Goal: Task Accomplishment & Management: Manage account settings

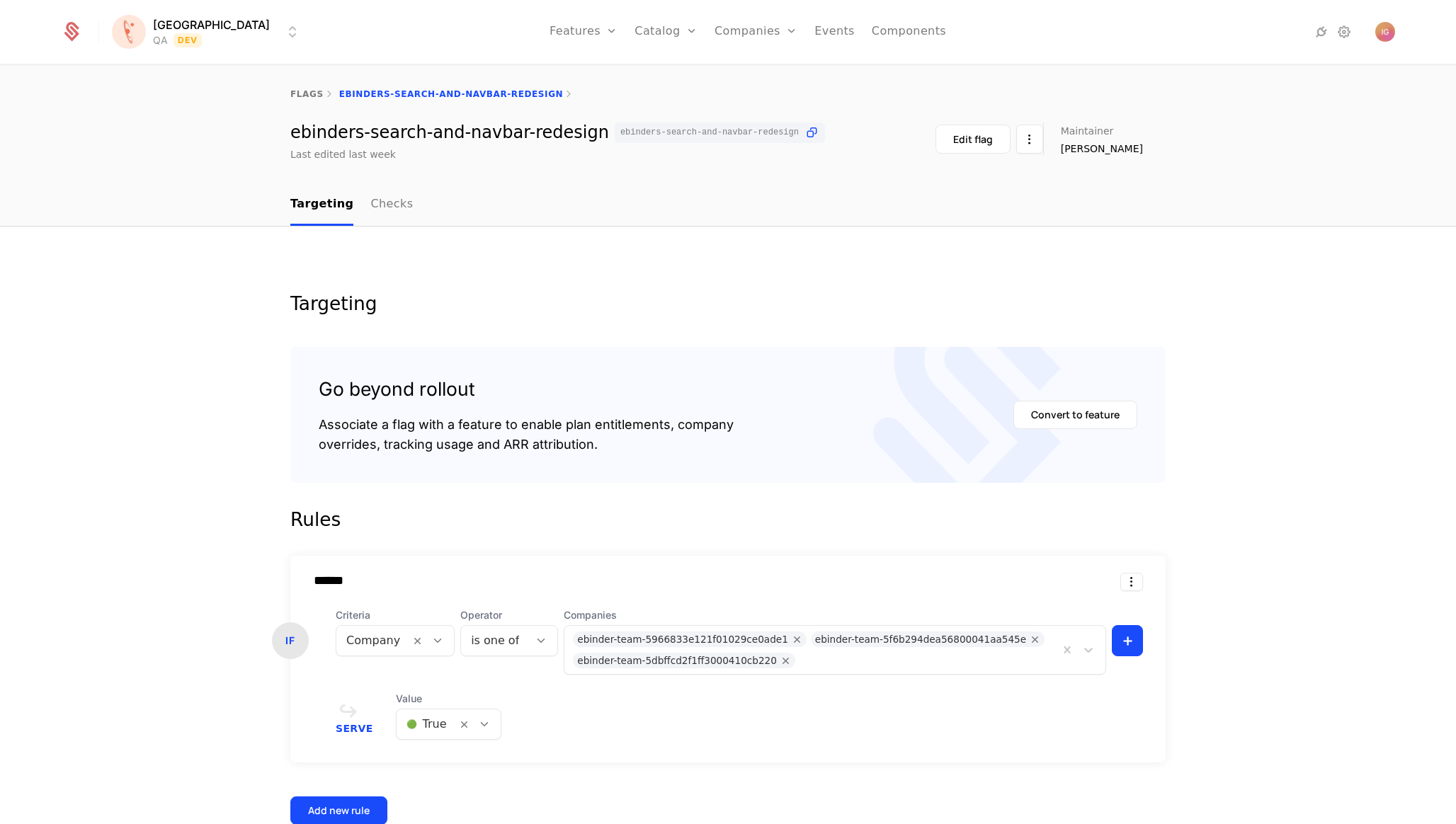
click at [183, 22] on html "[PERSON_NAME] QA Dev Features Features Flags Catalog Plans Add Ons Credits Conf…" at bounding box center [728, 412] width 1456 height 824
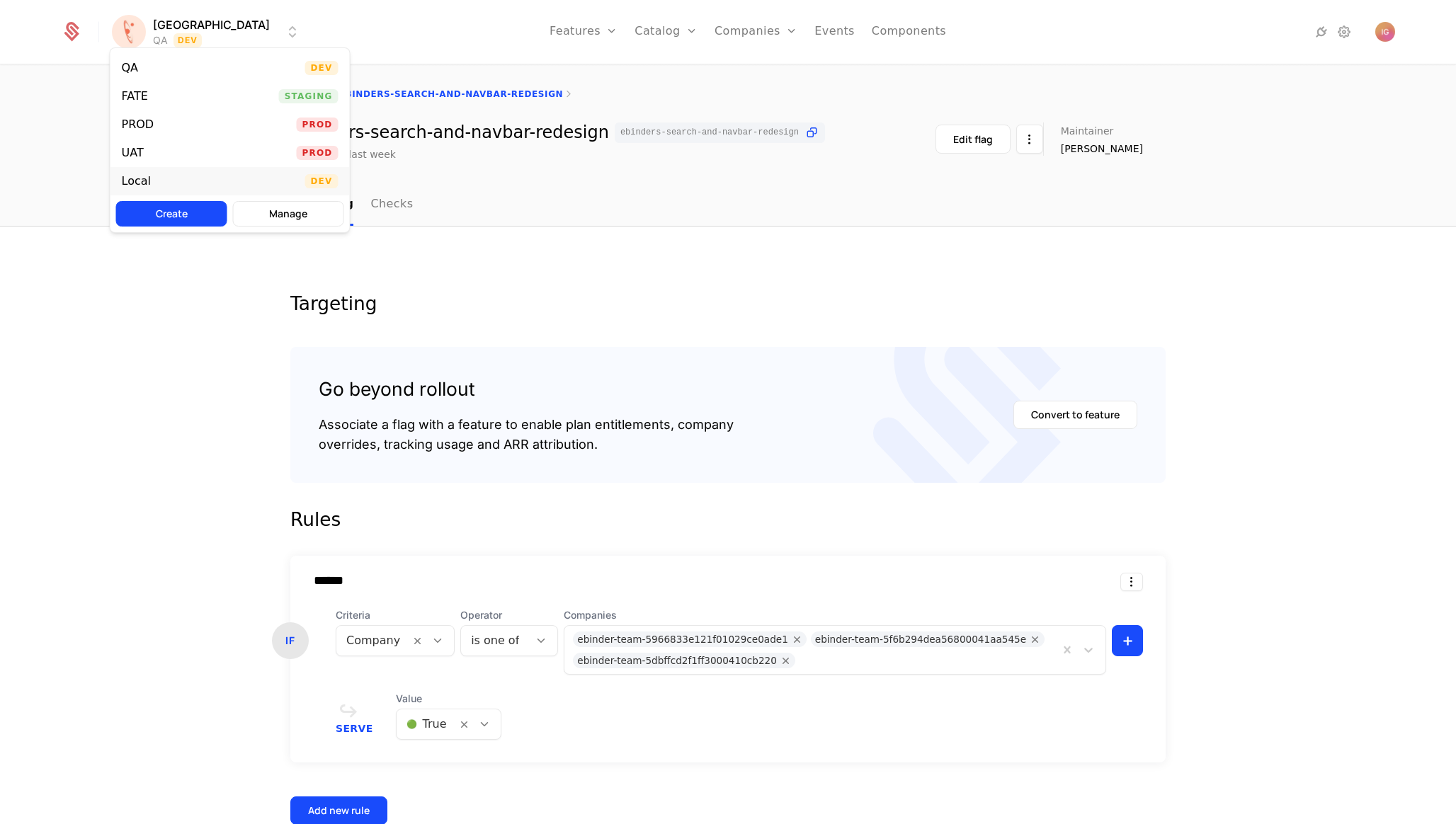
click at [186, 168] on div "Local Dev" at bounding box center [229, 181] width 239 height 28
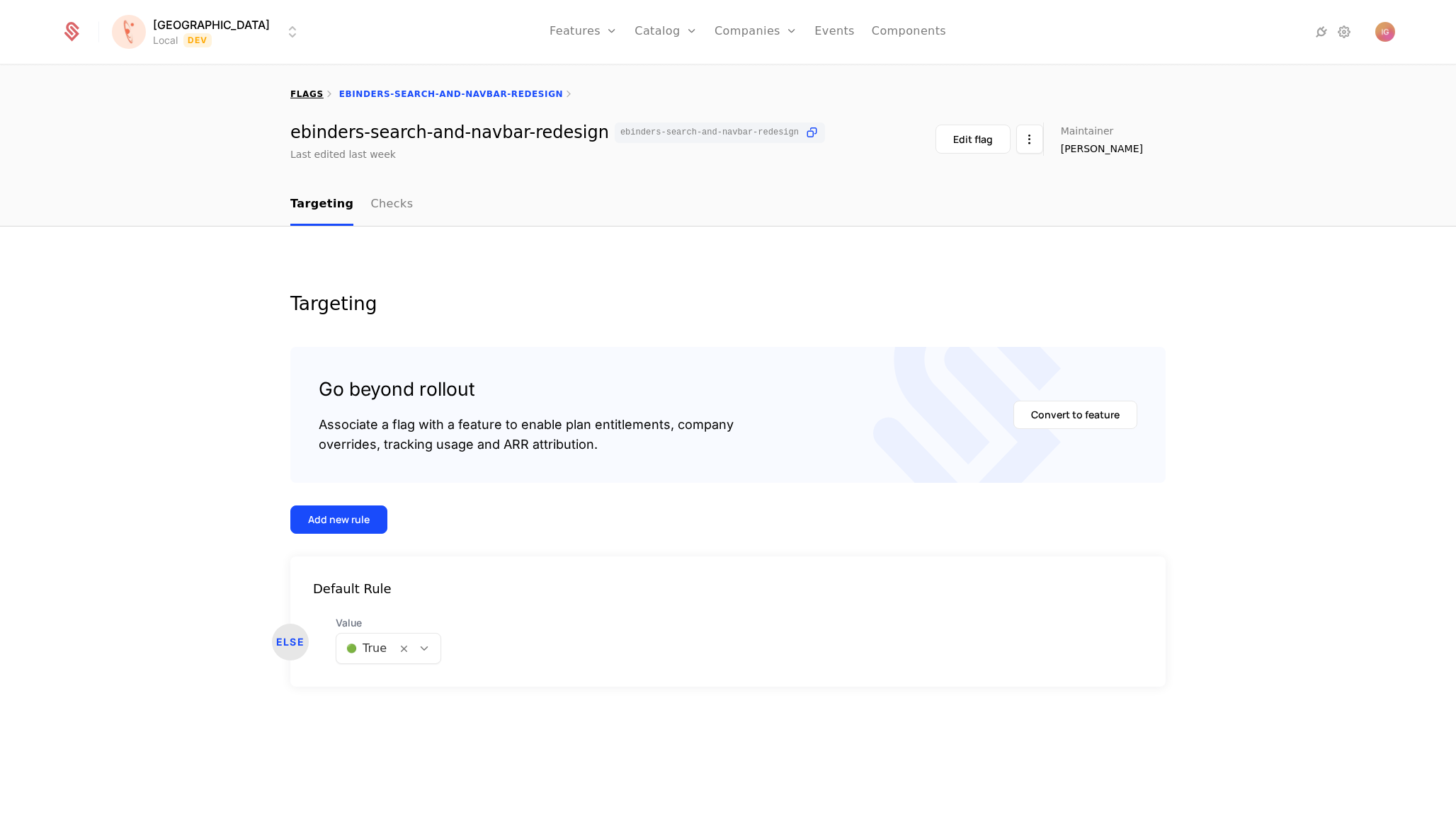
click at [301, 93] on link "flags" at bounding box center [307, 94] width 34 height 10
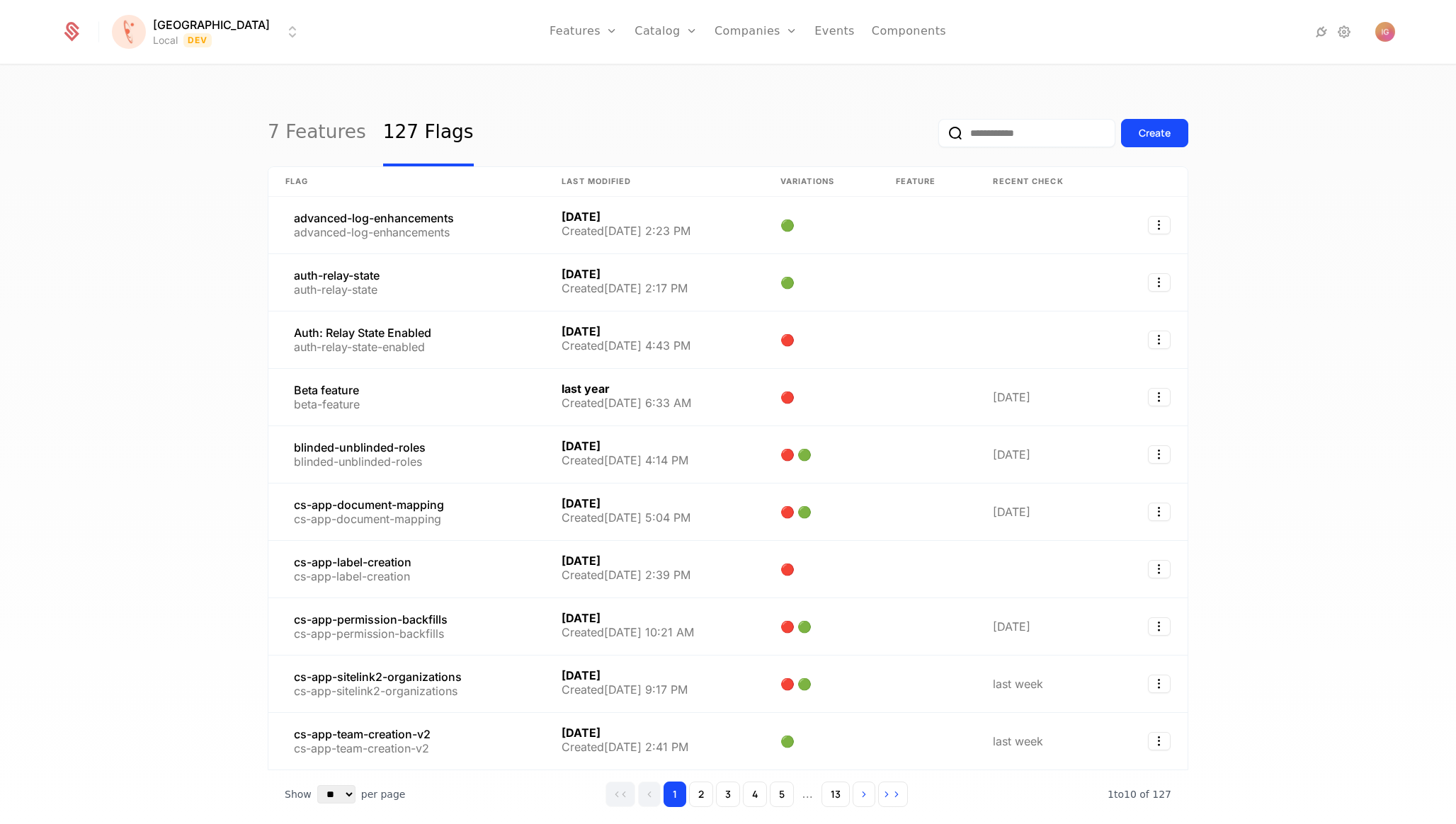
click at [1016, 123] on input "email" at bounding box center [1027, 133] width 177 height 28
paste input "**********"
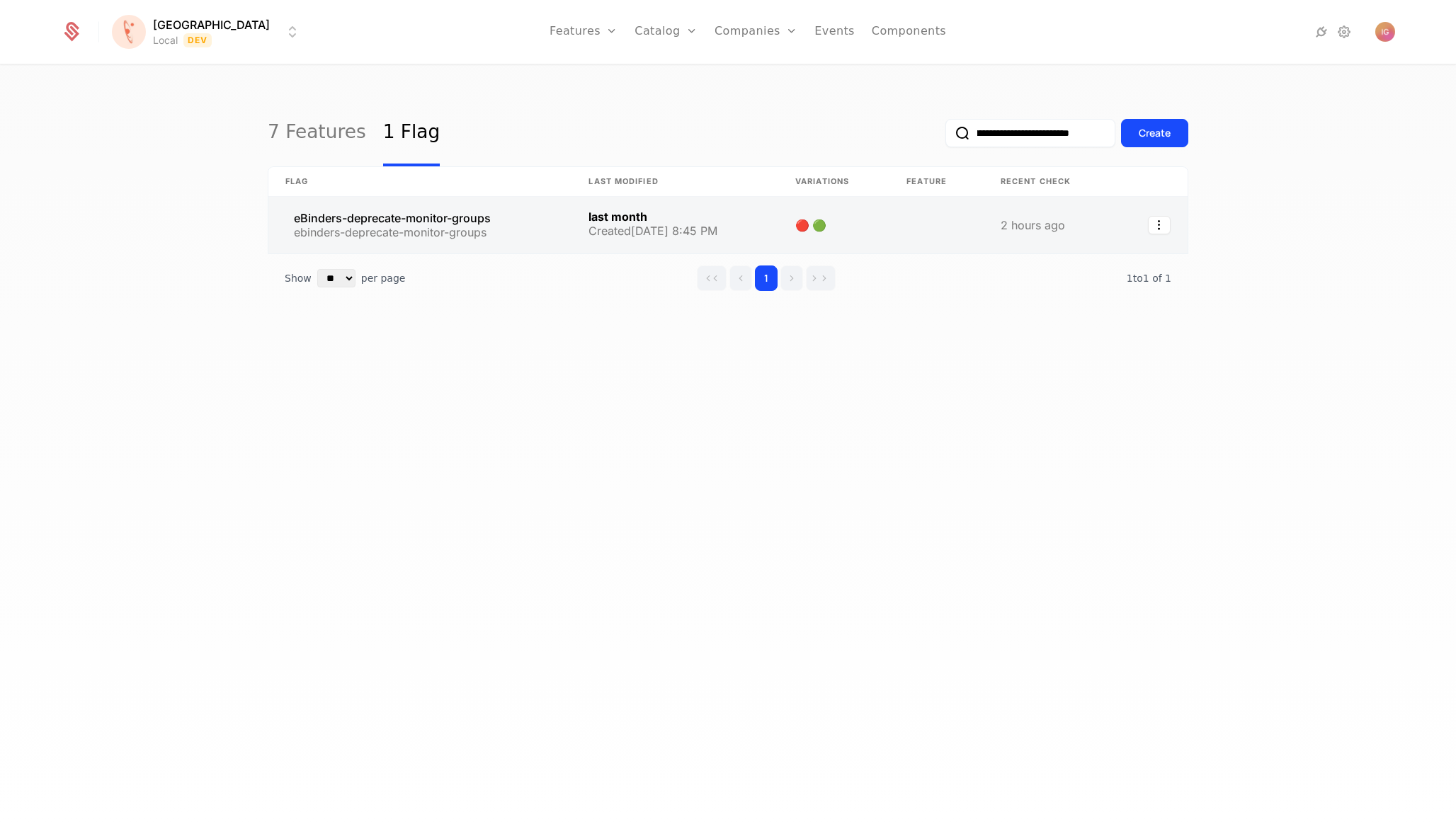
type input "**********"
click at [406, 197] on link at bounding box center [420, 225] width 303 height 56
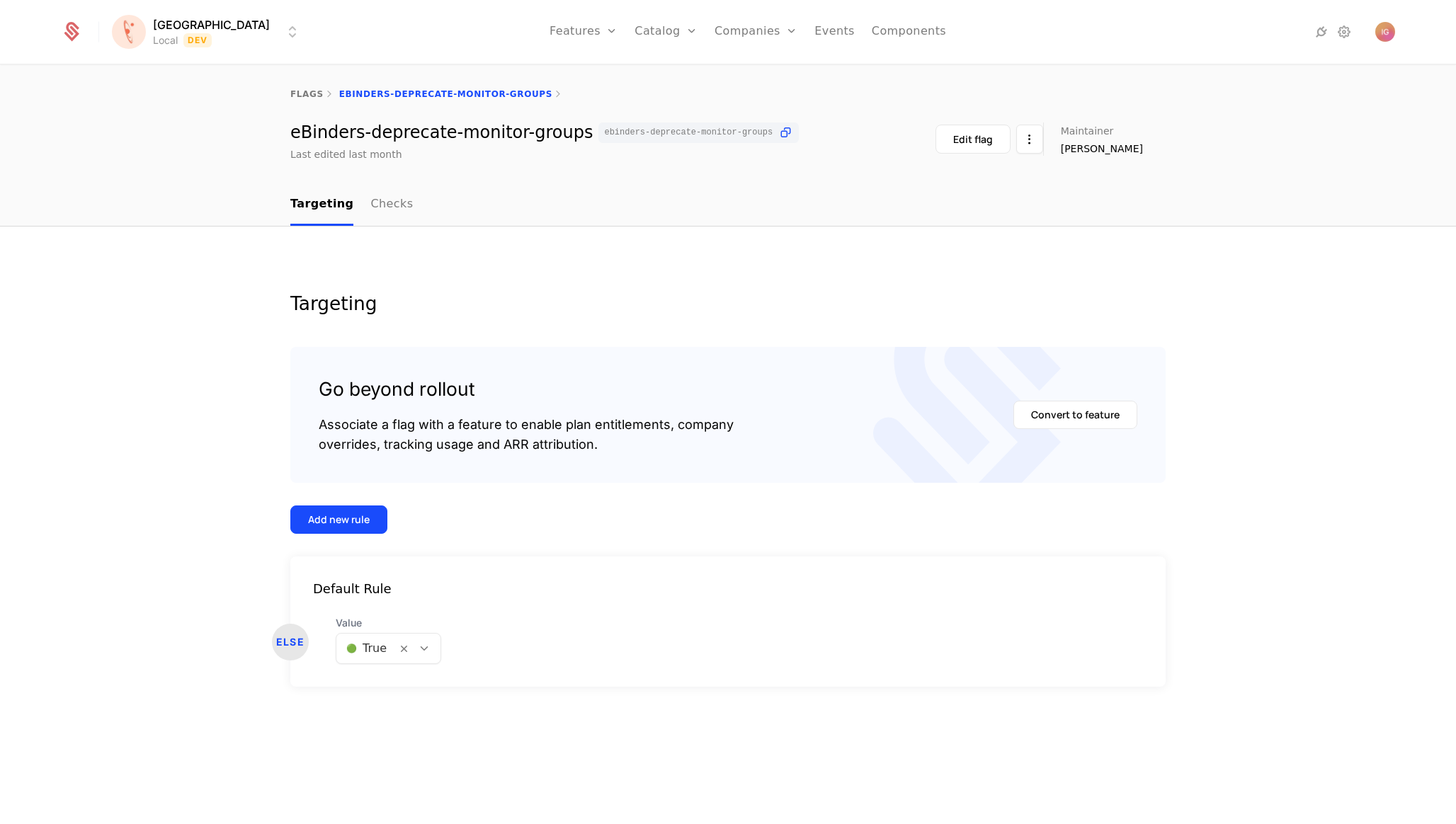
click at [355, 639] on div at bounding box center [366, 649] width 40 height 20
click at [357, 642] on span "🔴 False" at bounding box center [360, 643] width 48 height 13
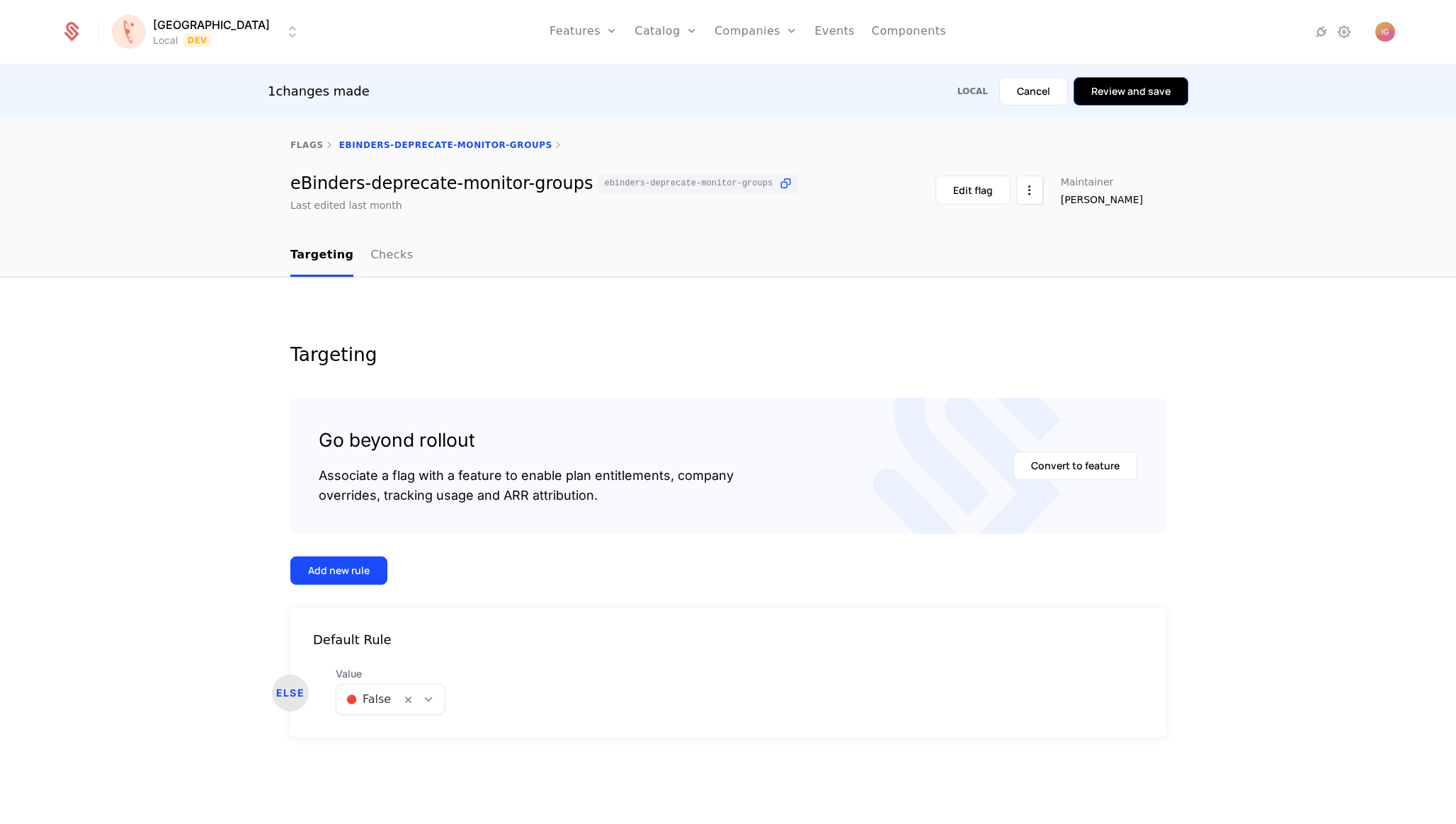
click at [1186, 87] on button "Review and save" at bounding box center [1131, 91] width 115 height 28
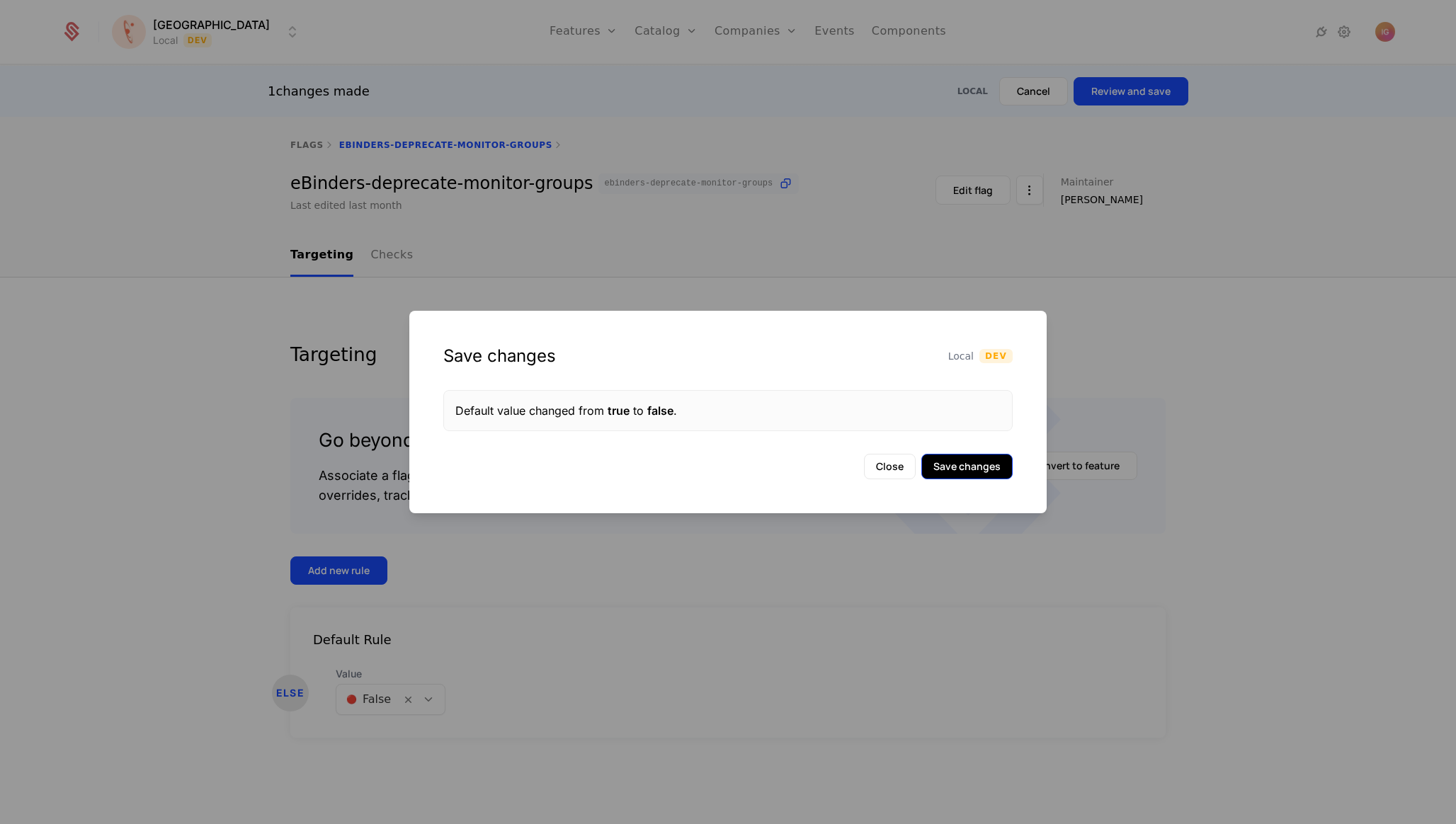
click at [955, 459] on button "Save changes" at bounding box center [967, 467] width 91 height 25
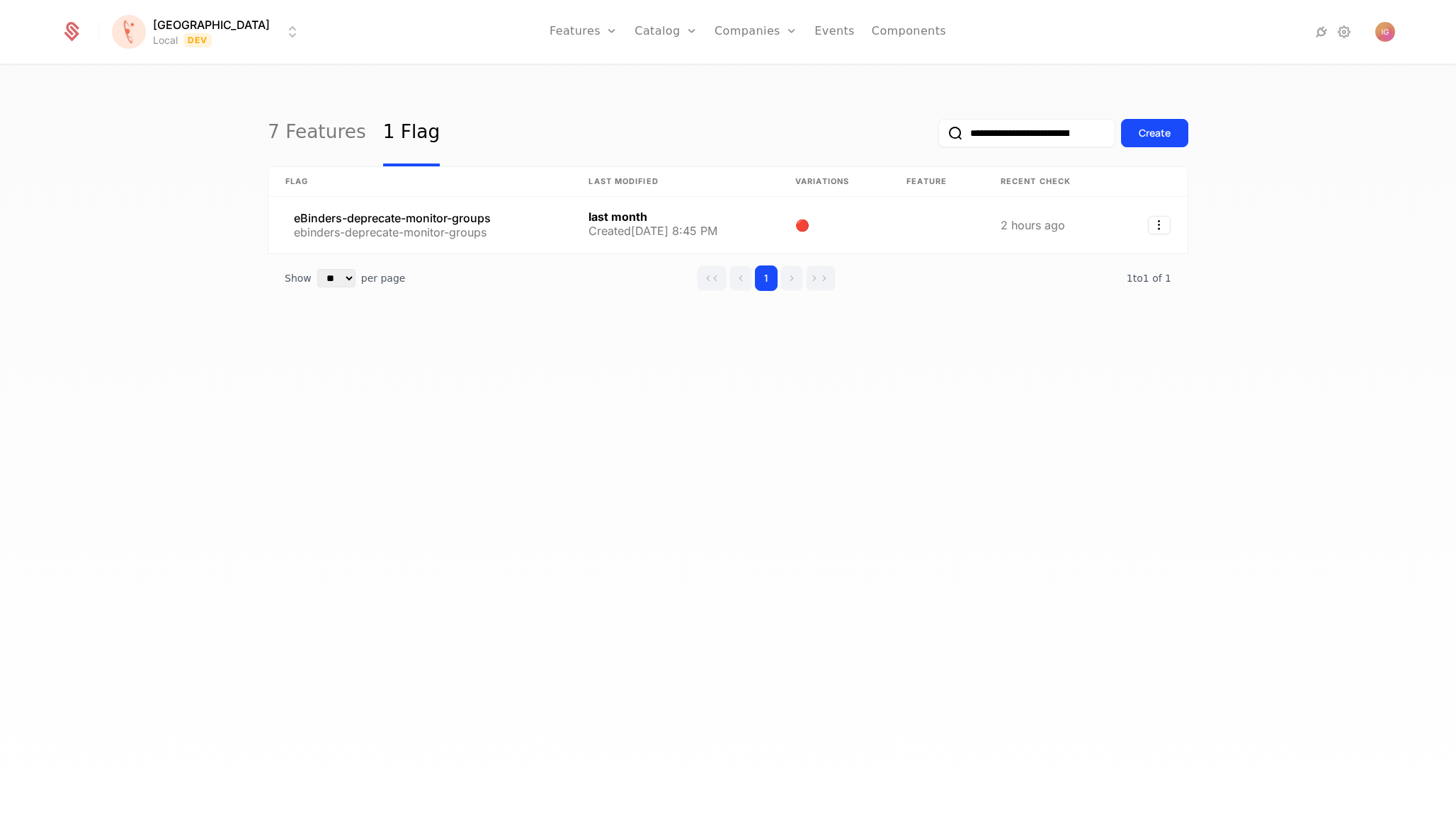
click at [1019, 123] on input "**********" at bounding box center [1027, 133] width 177 height 28
paste input "email"
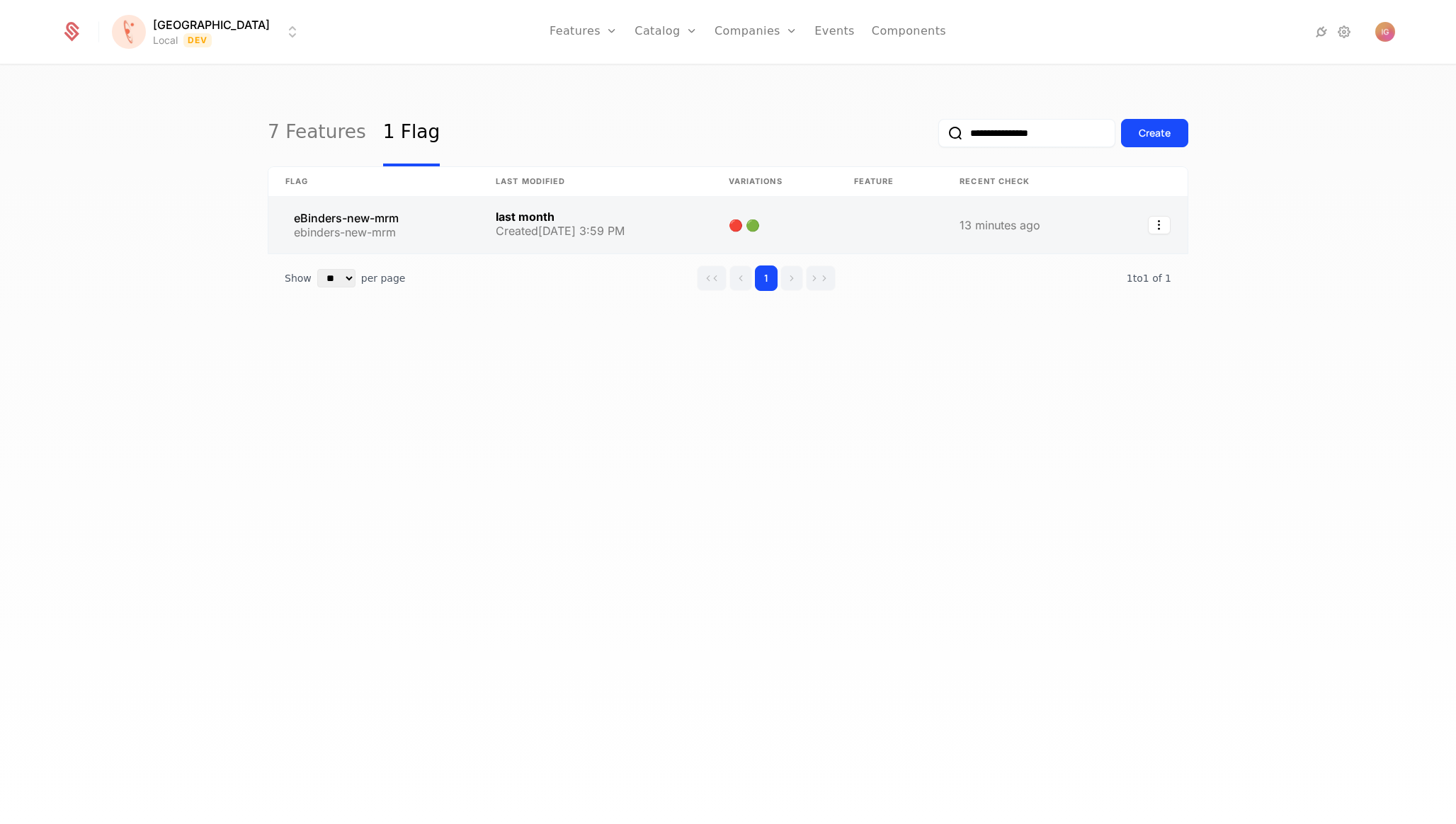
type input "**********"
click at [364, 197] on link at bounding box center [373, 225] width 210 height 56
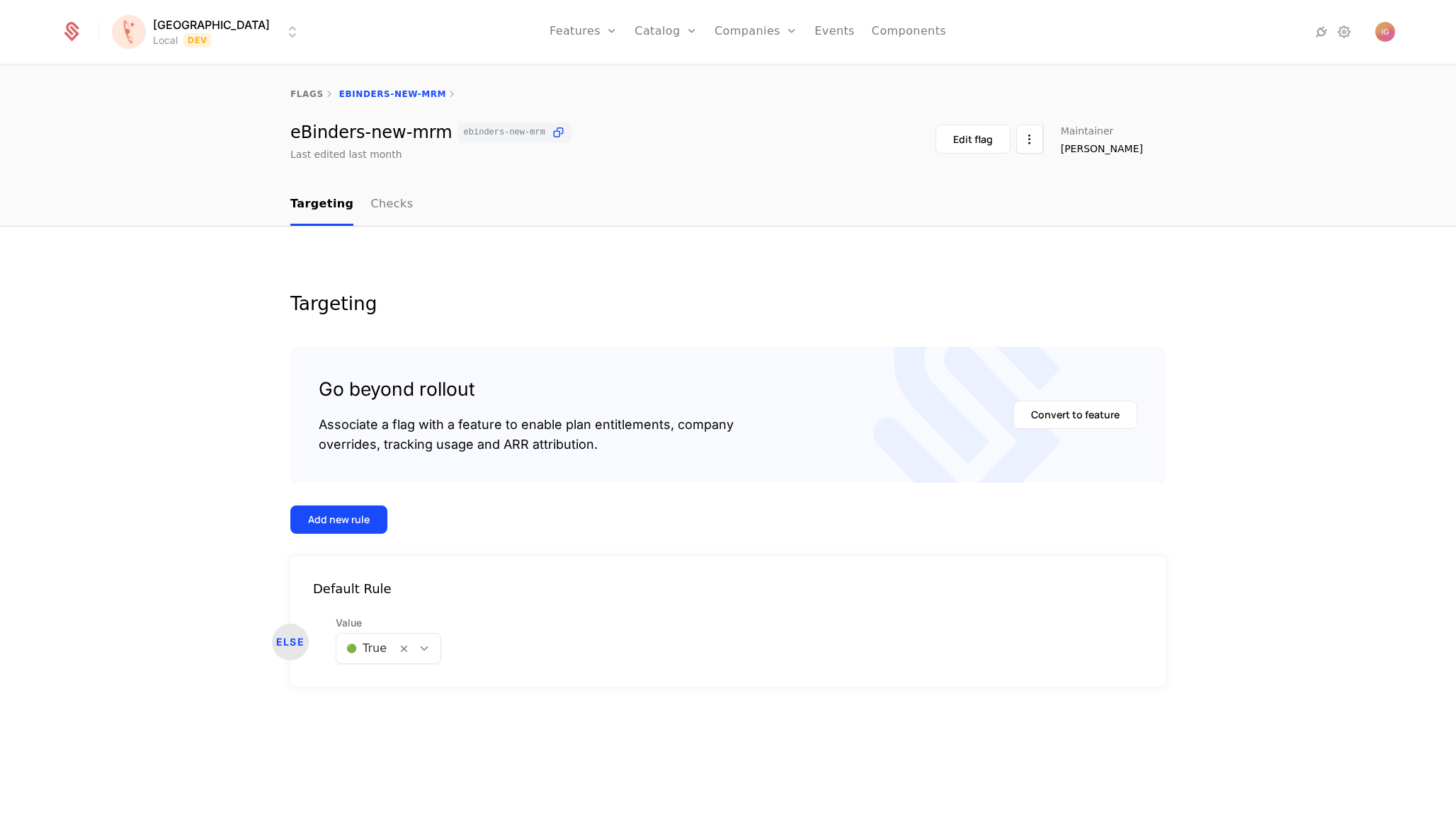
click at [364, 639] on div at bounding box center [366, 649] width 40 height 20
click at [370, 639] on span "🔴 False" at bounding box center [360, 643] width 48 height 13
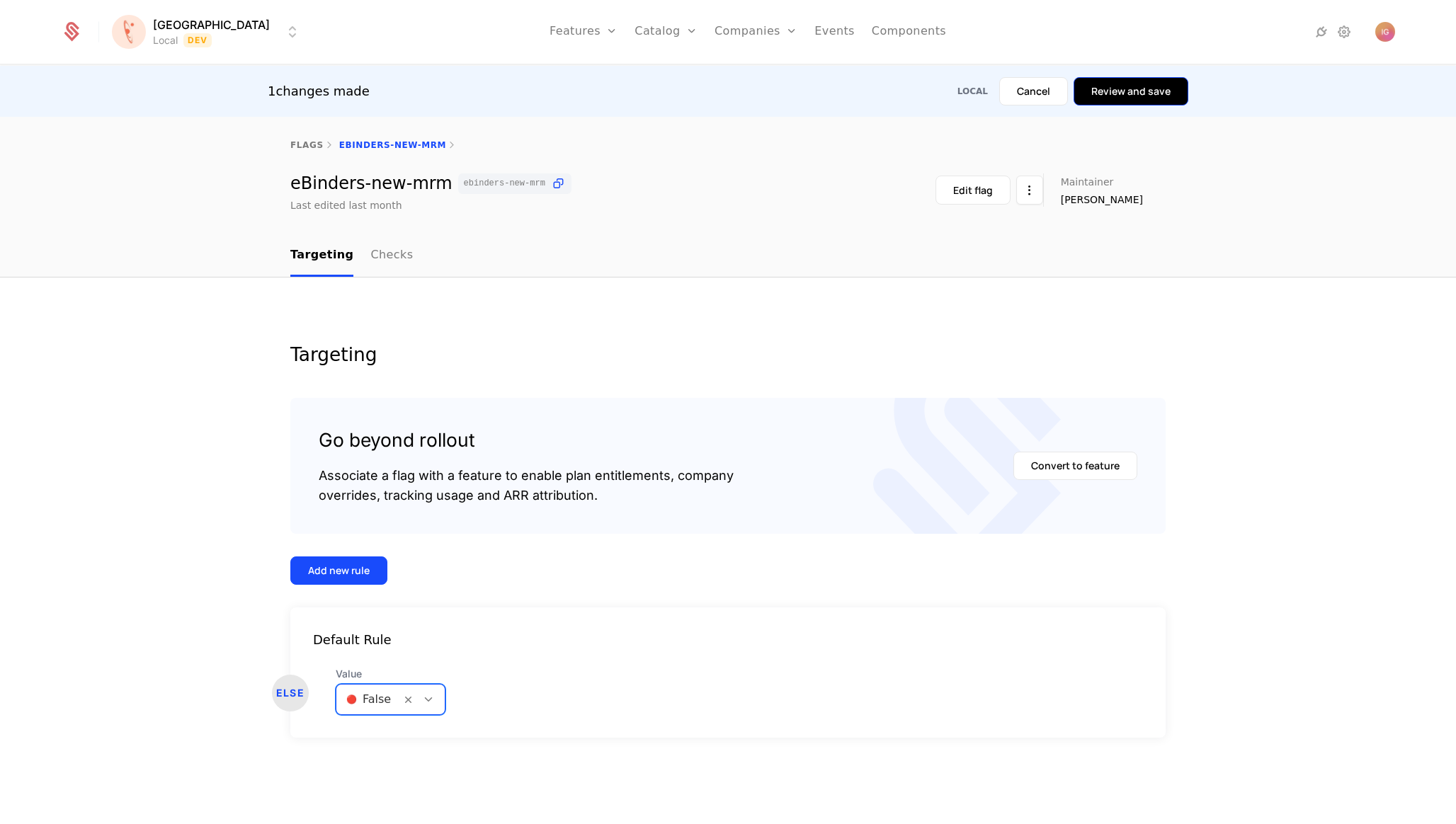
click at [1152, 77] on button "Review and save" at bounding box center [1131, 91] width 115 height 28
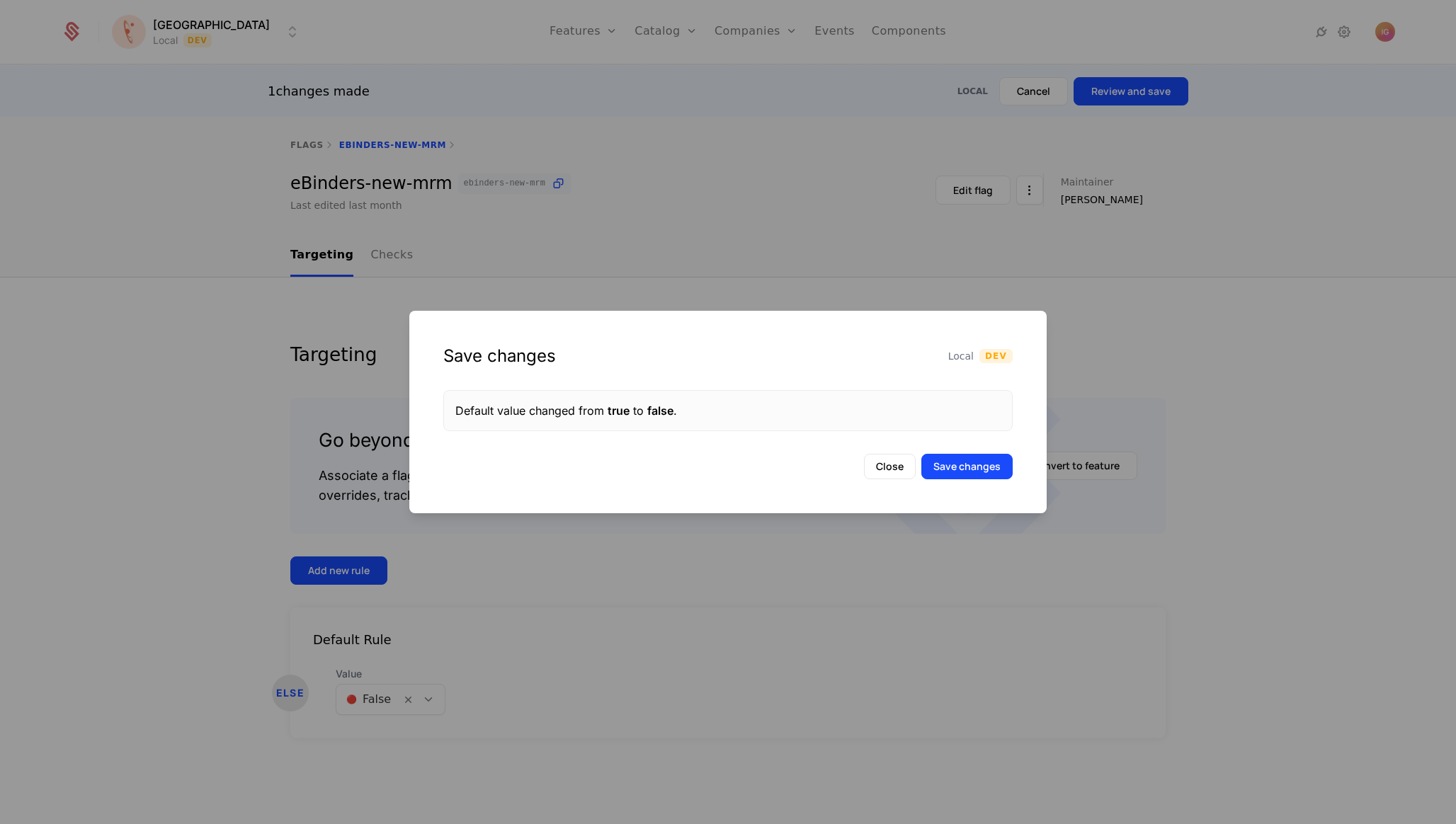
click at [946, 445] on div "Save changes Local Dev Default value changed from true to false . Close Save ch…" at bounding box center [728, 412] width 637 height 202
click at [946, 454] on button "Save changes" at bounding box center [967, 467] width 91 height 25
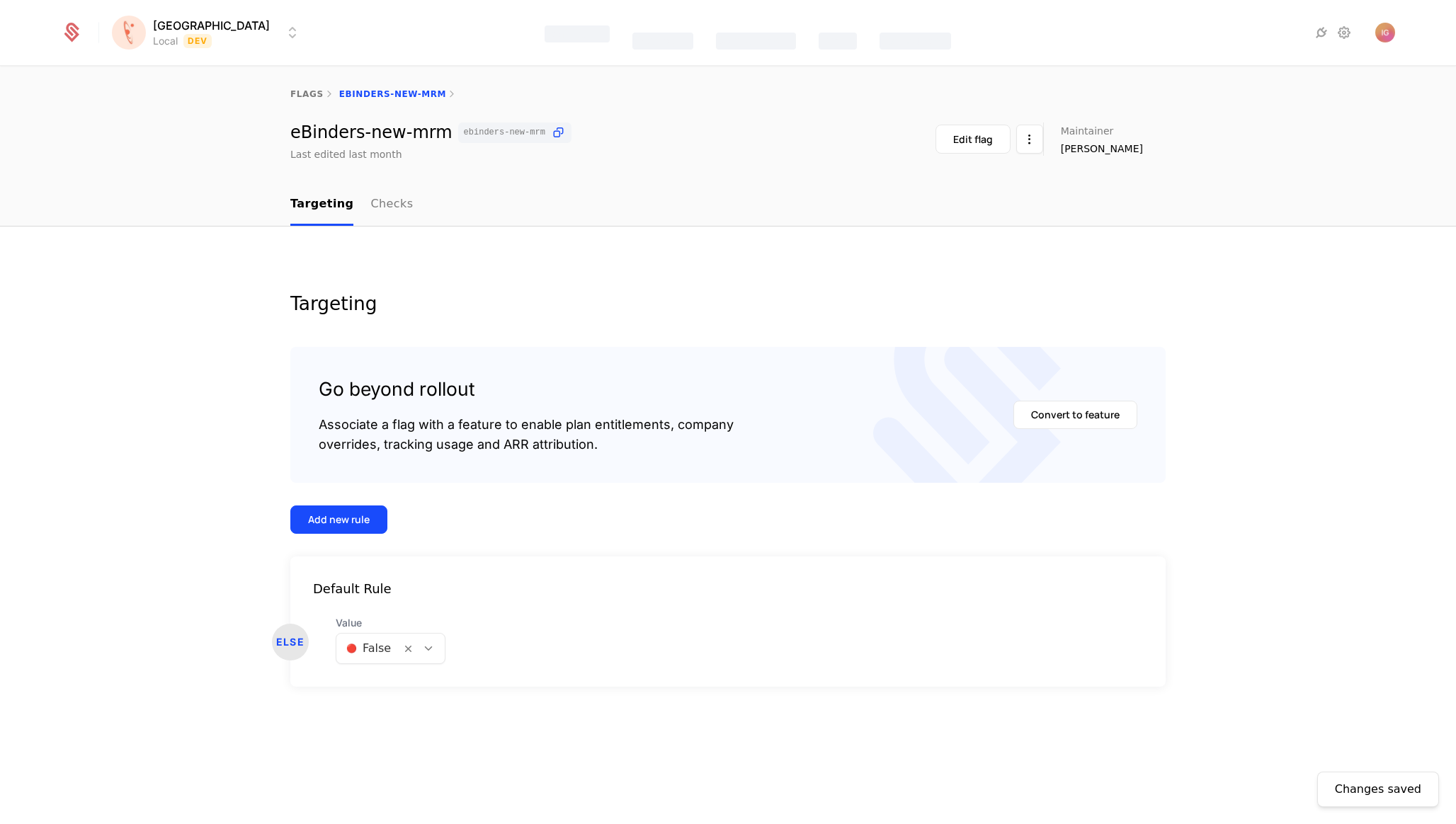
click at [374, 92] on div "flags eBinders-new-mrm" at bounding box center [728, 94] width 875 height 11
click at [372, 91] on div "flags eBinders-new-mrm" at bounding box center [728, 94] width 875 height 11
click at [311, 91] on link "flags" at bounding box center [307, 94] width 34 height 10
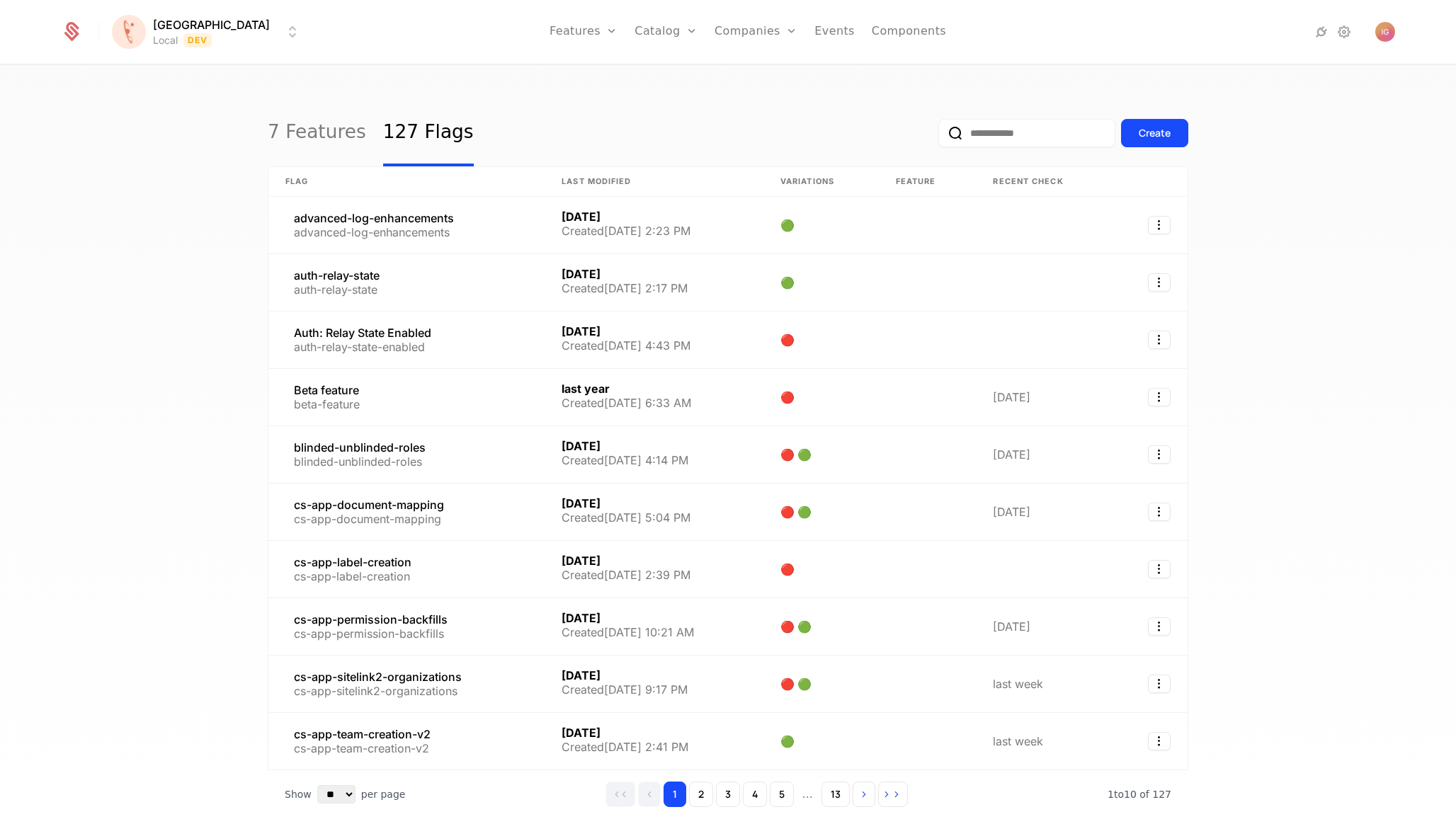
click at [1000, 120] on input "email" at bounding box center [1027, 133] width 177 height 28
paste input "**********"
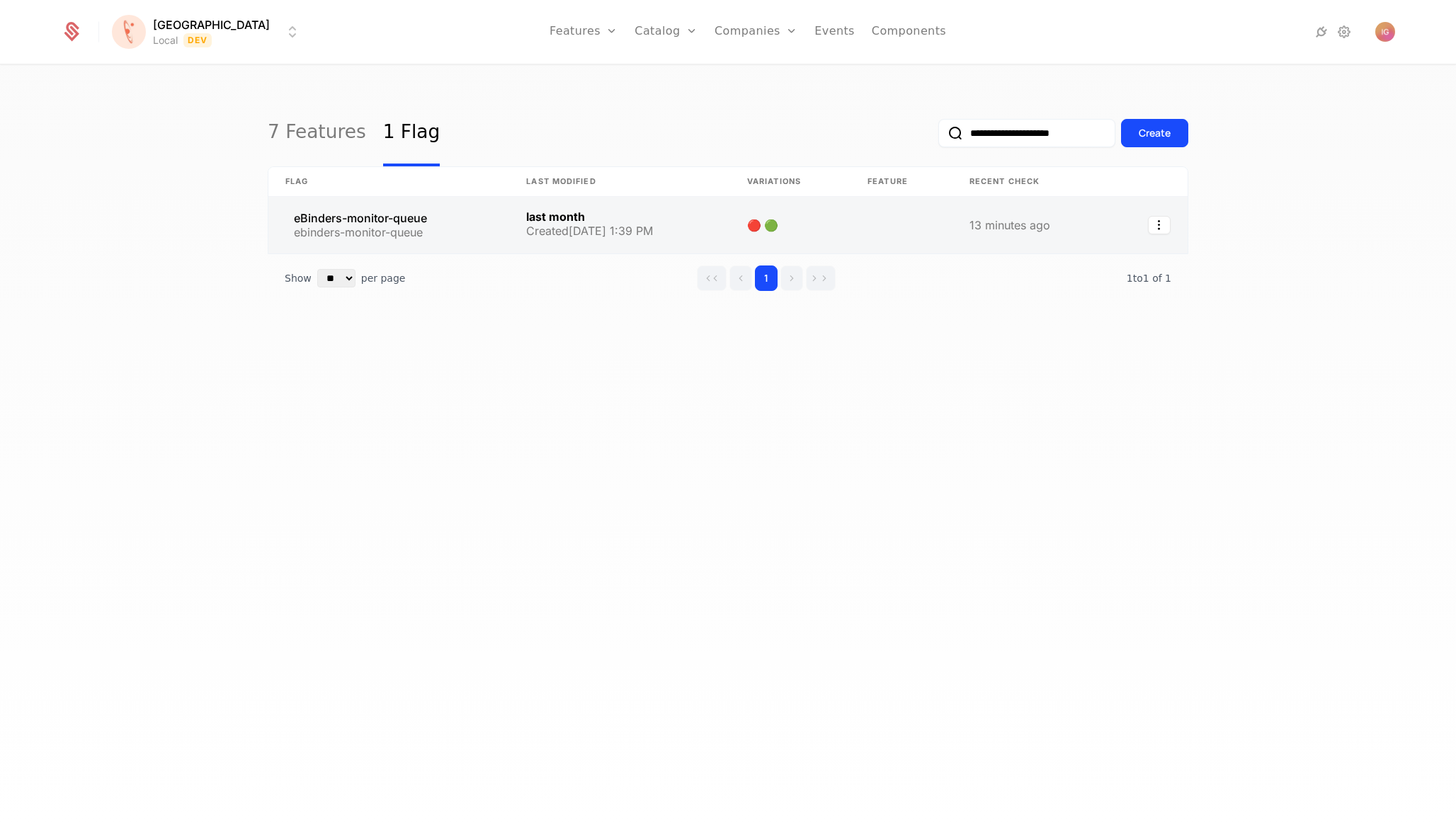
type input "**********"
click at [410, 200] on link at bounding box center [389, 225] width 240 height 56
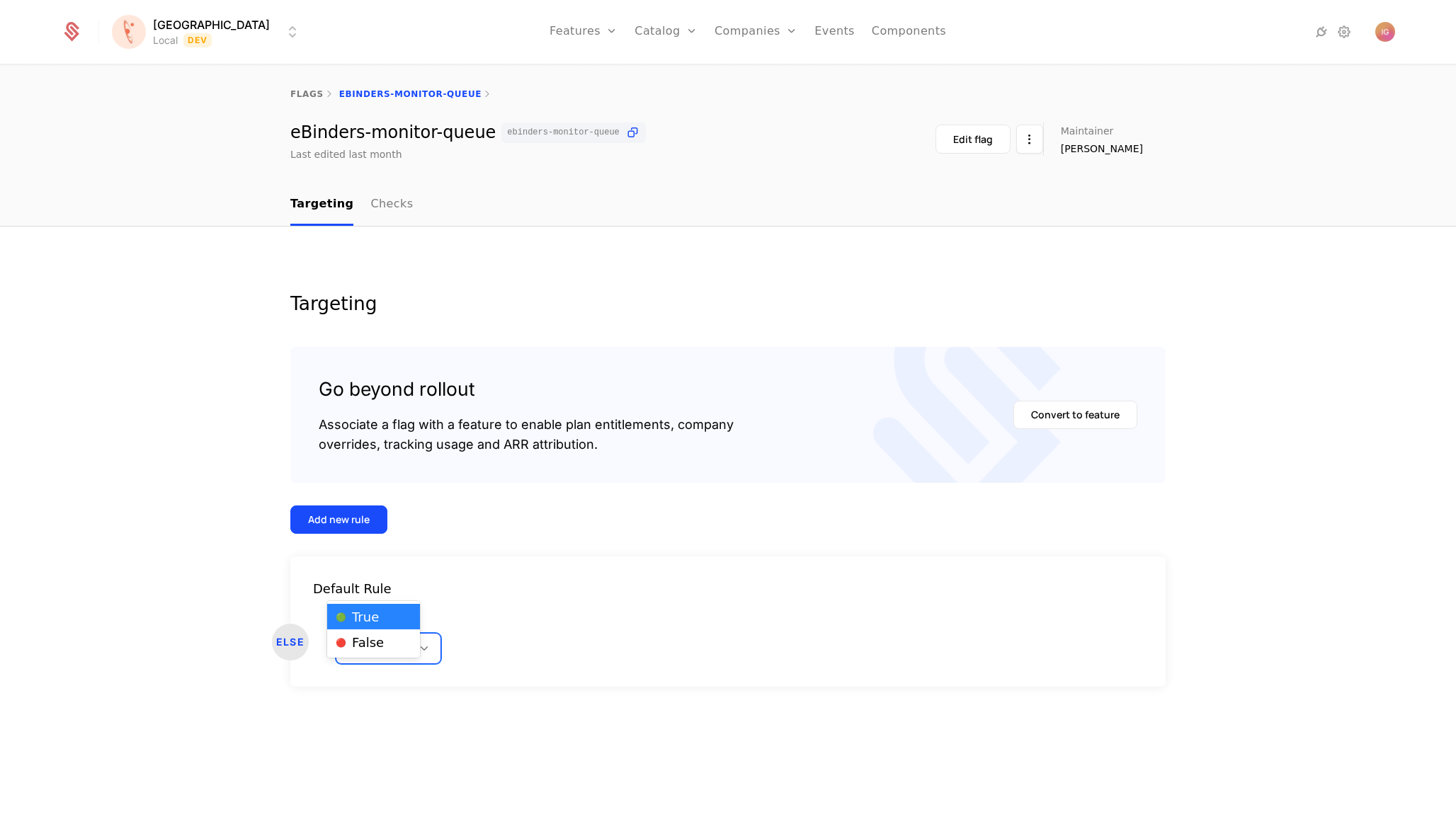
click at [368, 633] on div "🟢 True" at bounding box center [389, 648] width 106 height 31
click at [362, 636] on span "🔴 False" at bounding box center [360, 643] width 48 height 13
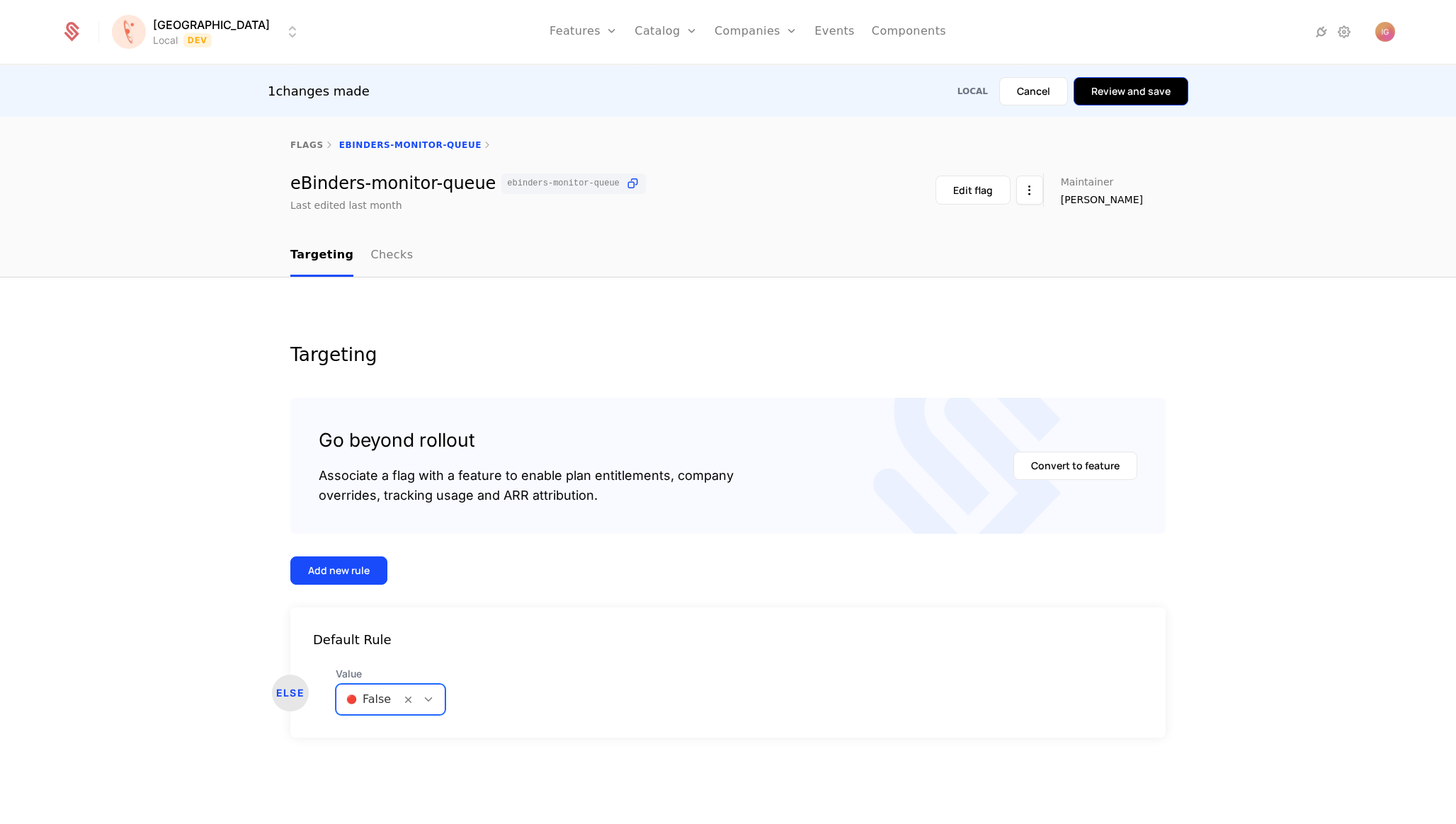
click at [1144, 98] on button "Review and save" at bounding box center [1131, 91] width 115 height 28
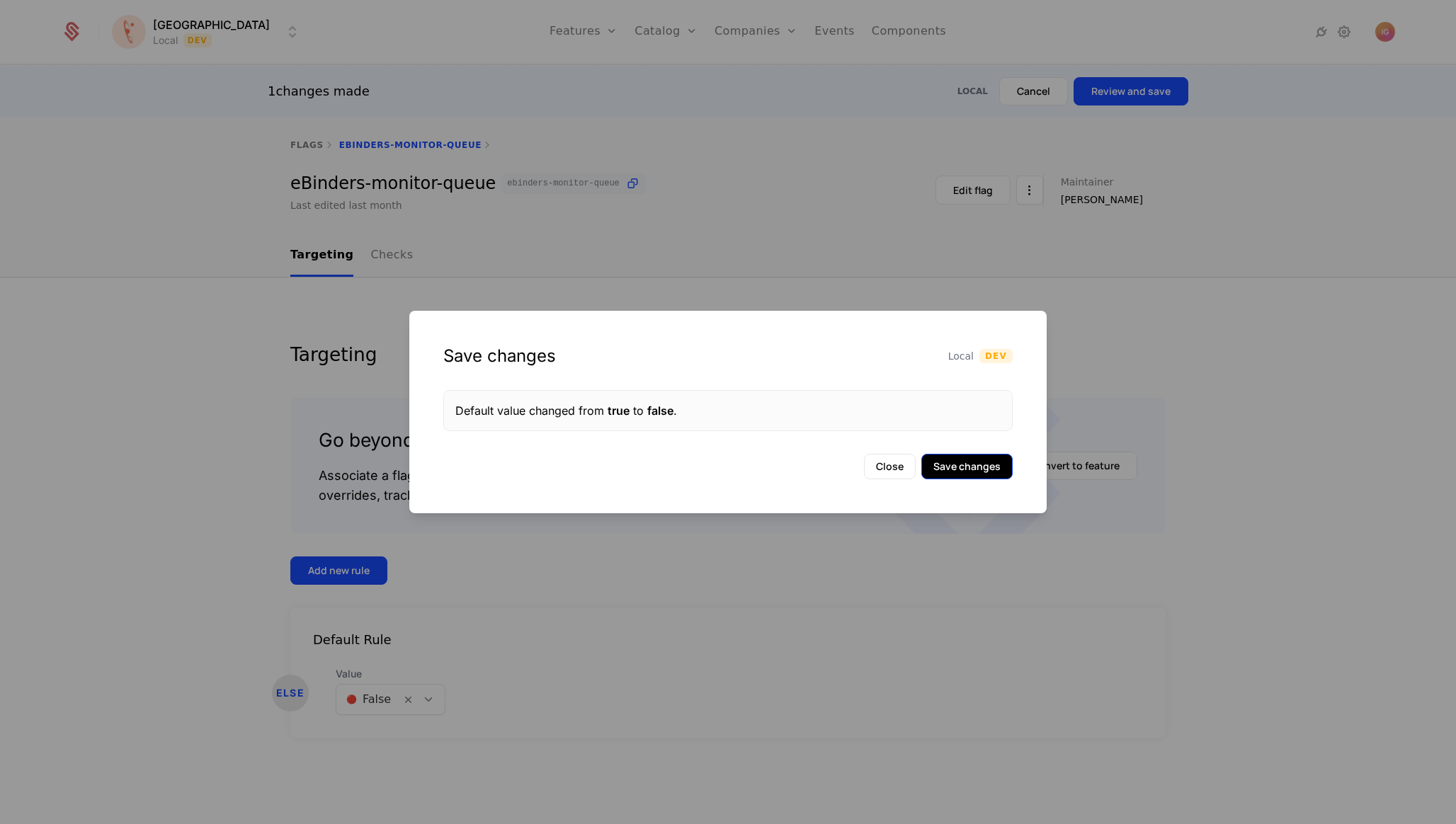
click at [973, 458] on button "Save changes" at bounding box center [967, 467] width 91 height 25
